Goal: Information Seeking & Learning: Learn about a topic

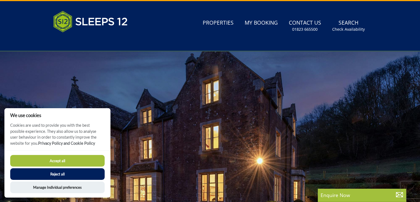
scroll to position [7, 0]
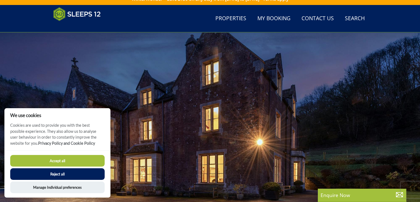
click at [80, 156] on button "Accept all" at bounding box center [57, 161] width 95 height 12
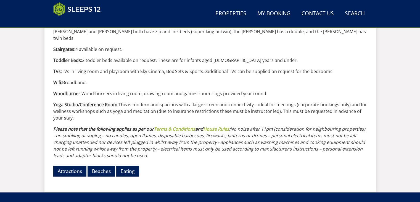
scroll to position [666, 0]
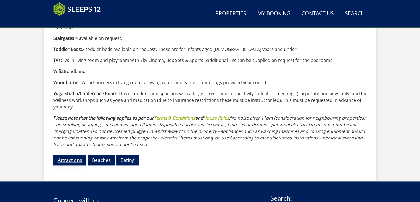
click at [67, 154] on link "Attractions" at bounding box center [69, 159] width 33 height 11
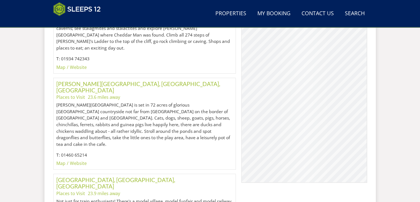
scroll to position [2062, 0]
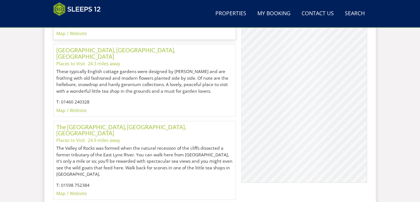
scroll to position [2374, 0]
